Goal: Task Accomplishment & Management: Use online tool/utility

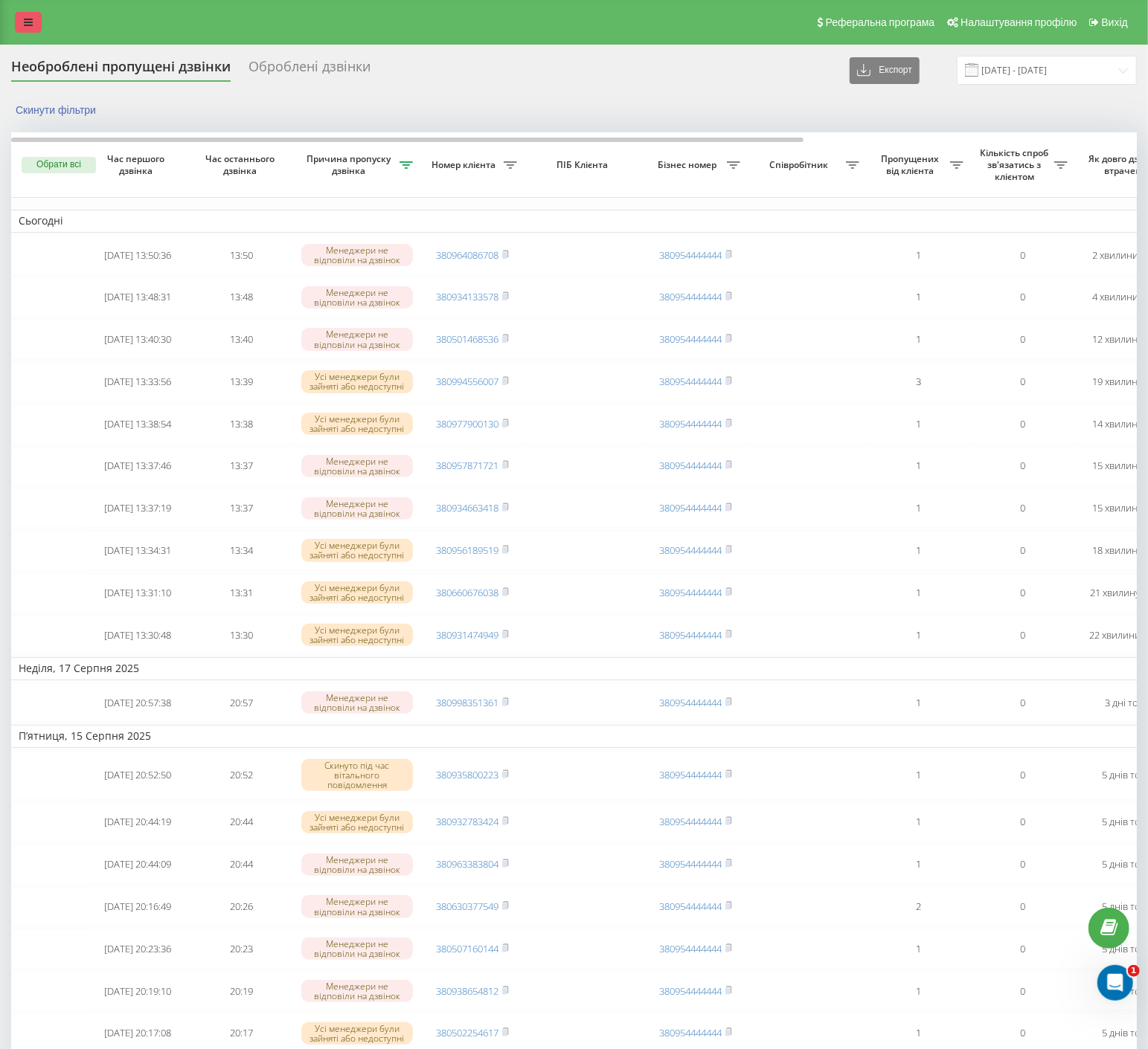
click at [34, 21] on link at bounding box center [28, 23] width 26 height 21
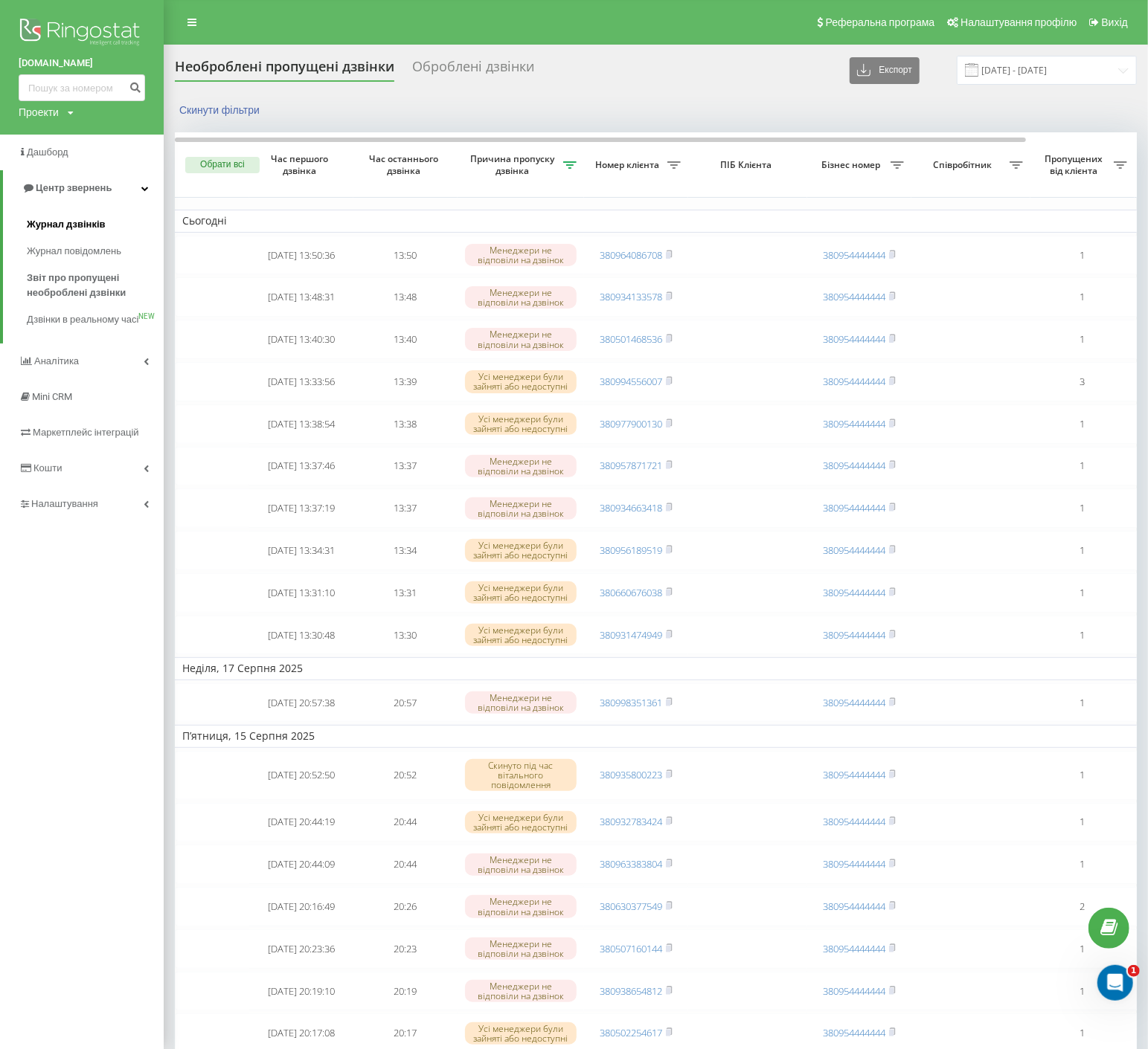
click at [41, 226] on span "Журнал дзвінків" at bounding box center [65, 225] width 78 height 15
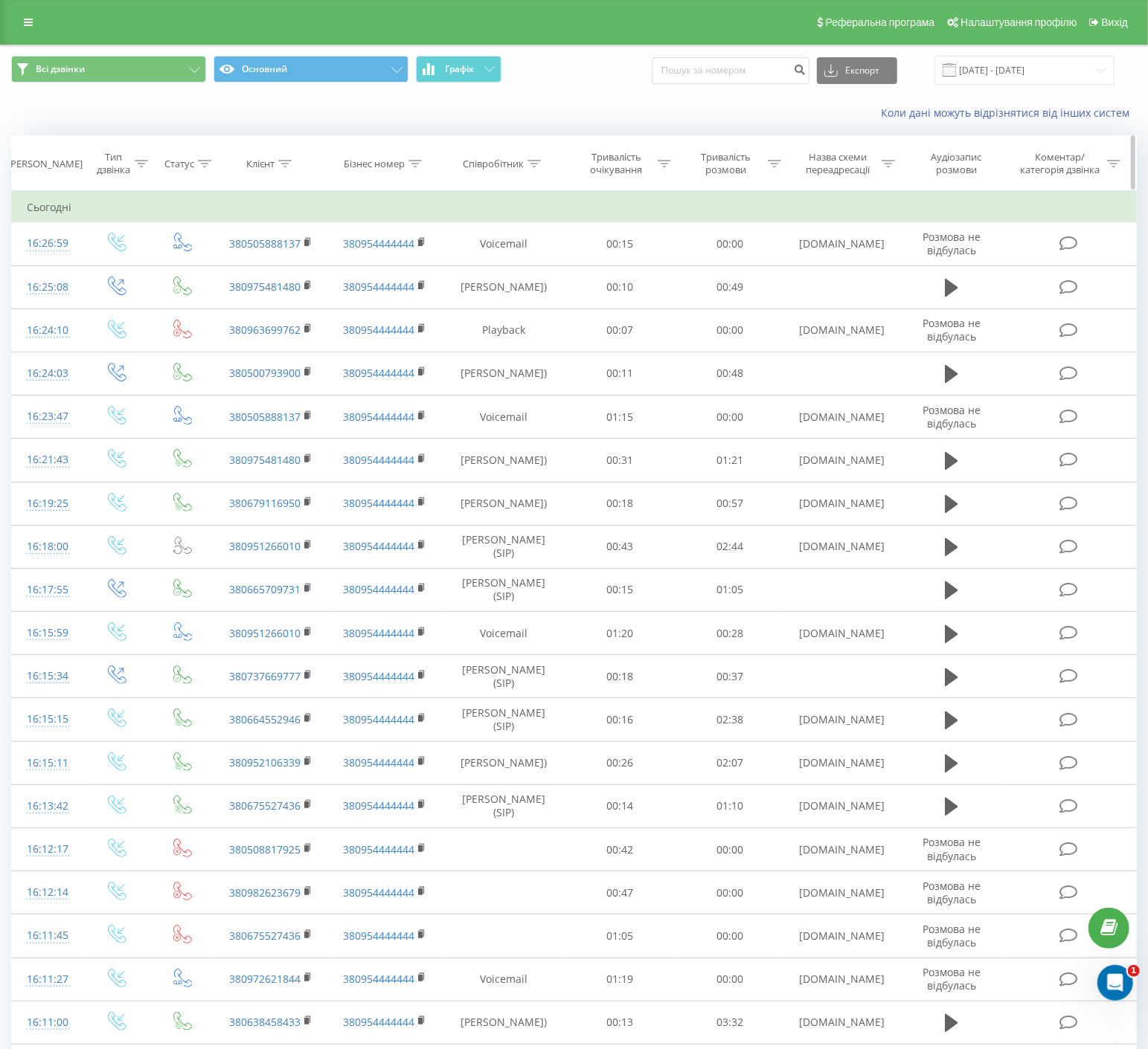
click at [288, 162] on icon at bounding box center [285, 164] width 13 height 7
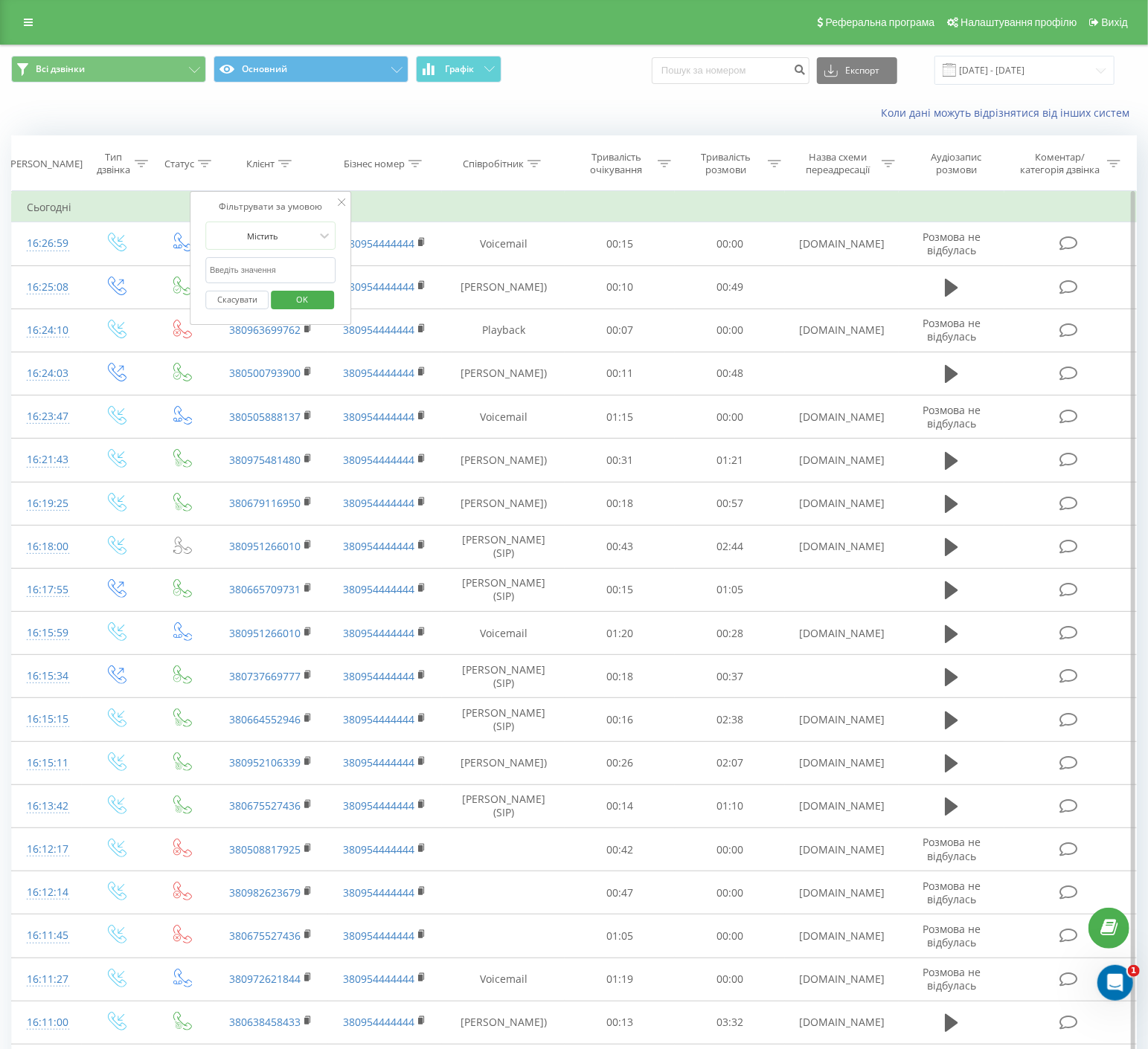
click at [278, 273] on input "text" at bounding box center [270, 270] width 131 height 26
paste input "380986052843"
type input "380986052843"
click at [317, 299] on span "OK" at bounding box center [301, 299] width 41 height 23
